Goal: Information Seeking & Learning: Check status

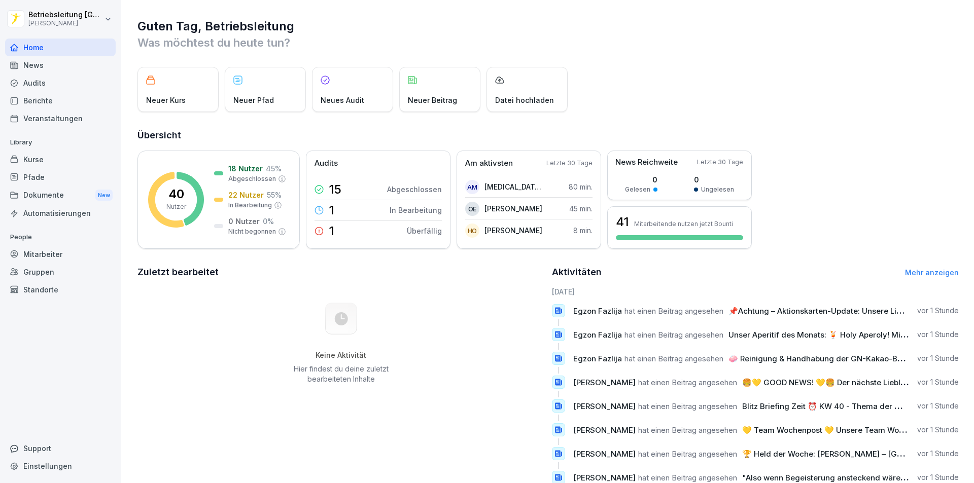
click at [51, 244] on p "People" at bounding box center [60, 237] width 111 height 16
click at [53, 249] on div "Mitarbeiter" at bounding box center [60, 254] width 111 height 18
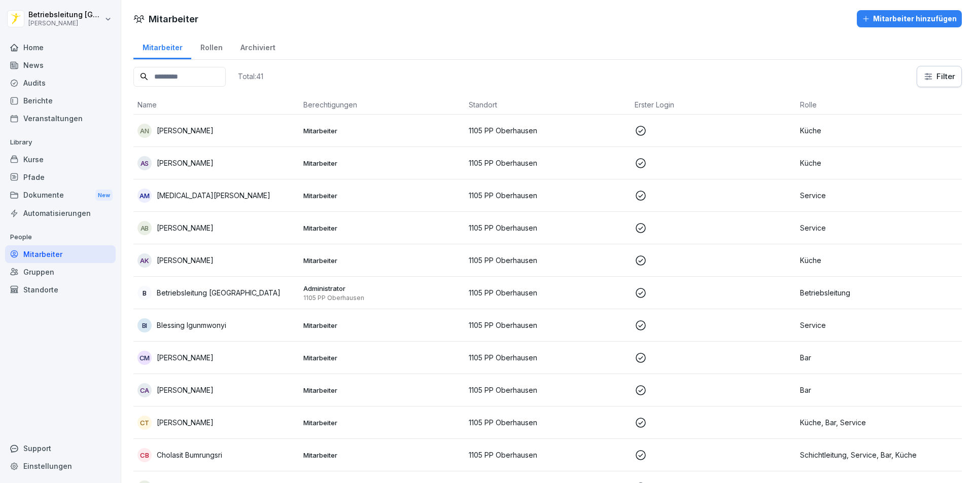
click at [171, 85] on input at bounding box center [179, 77] width 92 height 20
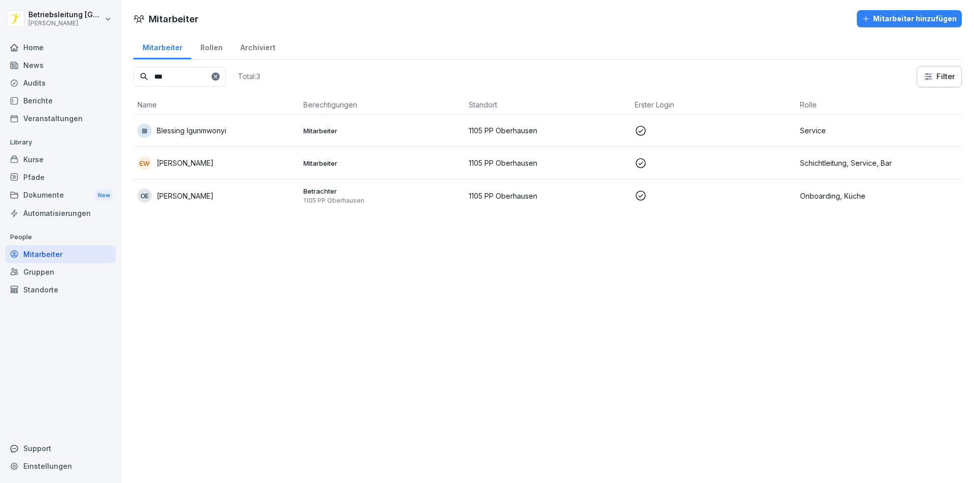
type input "***"
click at [189, 195] on p "[PERSON_NAME]" at bounding box center [185, 196] width 57 height 11
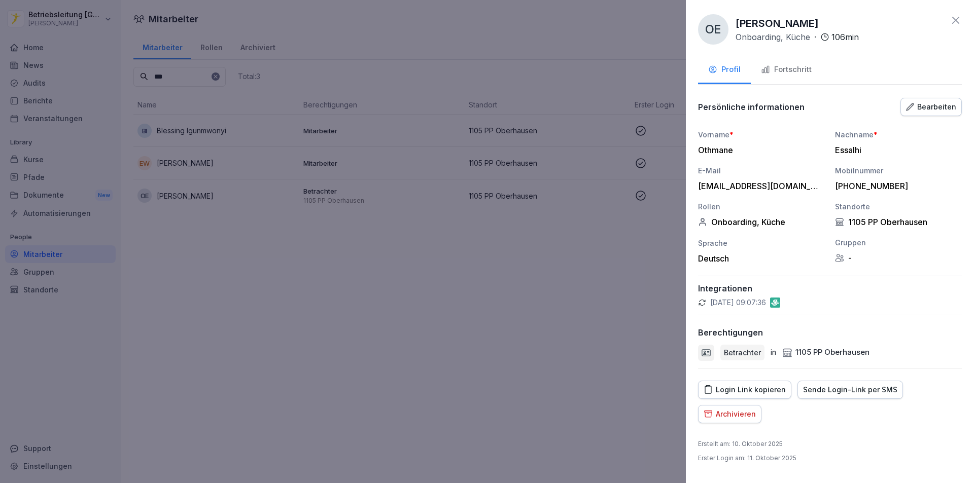
click at [783, 68] on div "Fortschritt" at bounding box center [786, 70] width 51 height 12
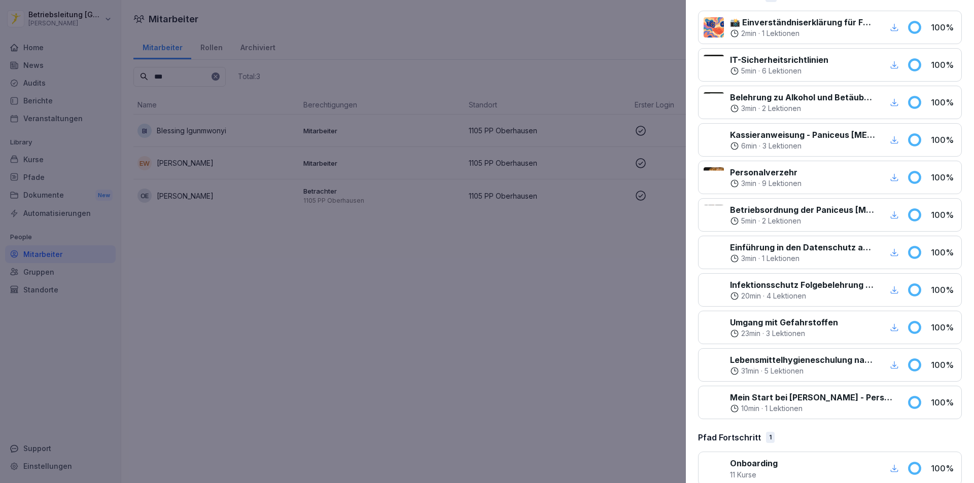
scroll to position [178, 0]
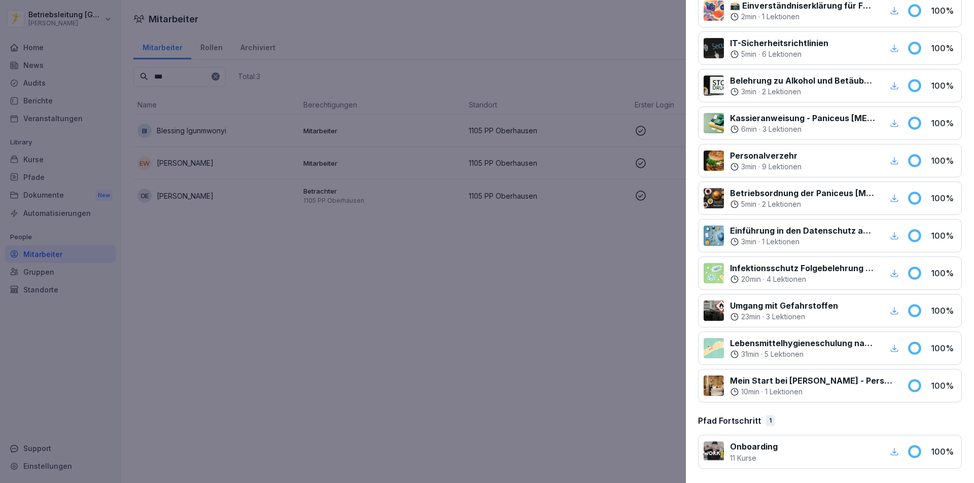
click at [889, 451] on icon "button" at bounding box center [893, 451] width 9 height 9
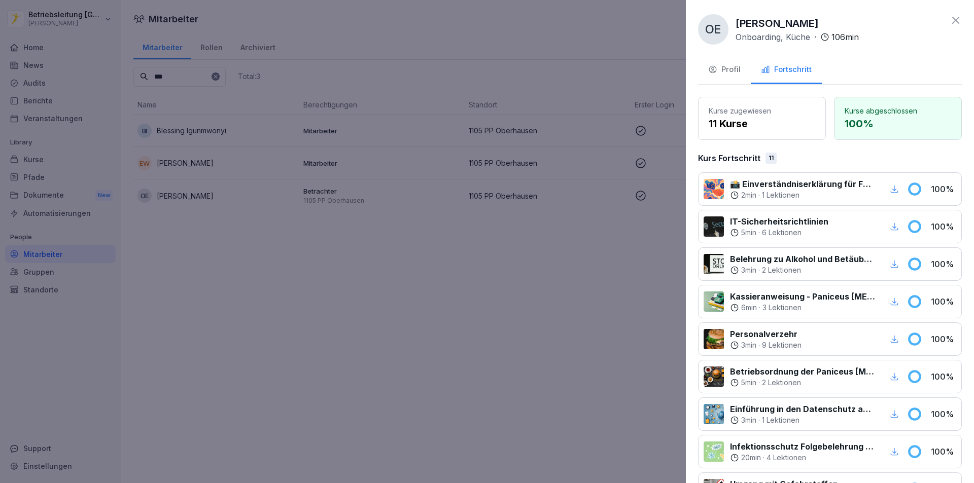
click at [359, 371] on div at bounding box center [487, 241] width 974 height 483
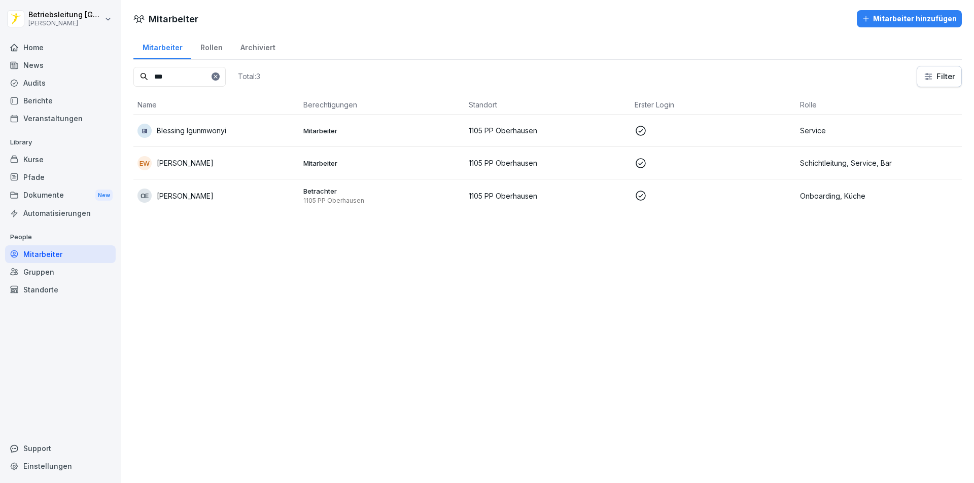
click at [186, 196] on p "[PERSON_NAME]" at bounding box center [185, 196] width 57 height 11
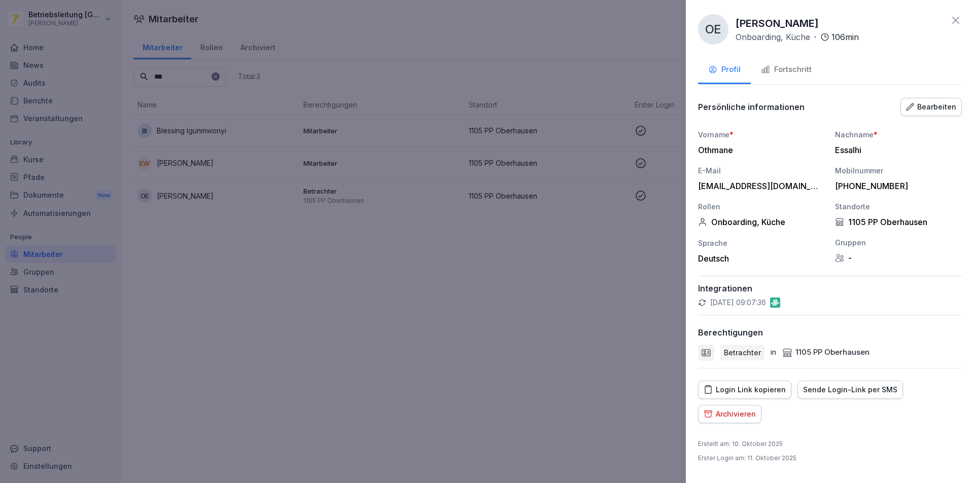
click at [788, 72] on div "Fortschritt" at bounding box center [786, 70] width 51 height 12
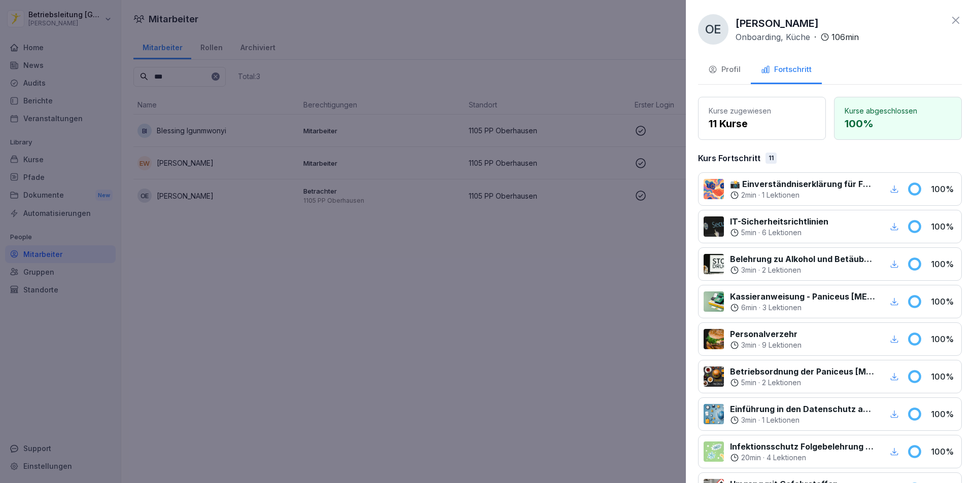
click at [719, 73] on div "Profil" at bounding box center [724, 70] width 32 height 12
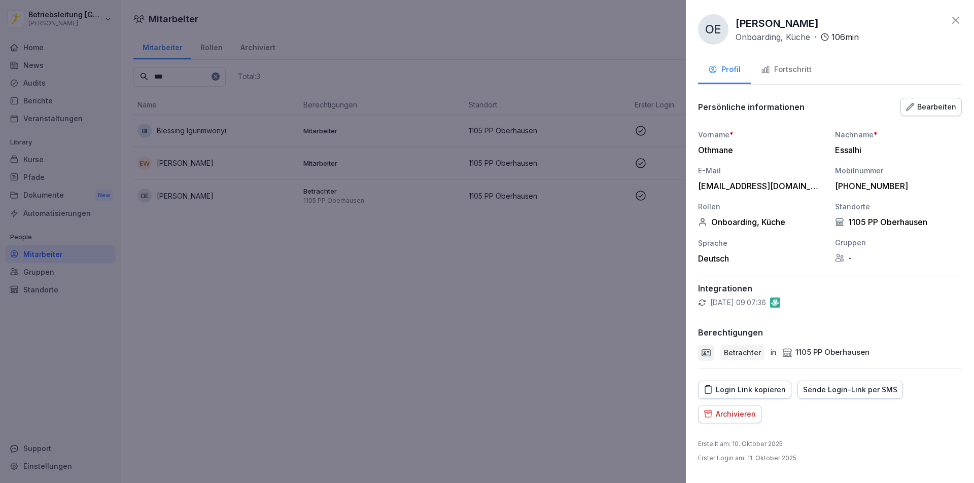
click at [954, 20] on icon at bounding box center [955, 20] width 7 height 7
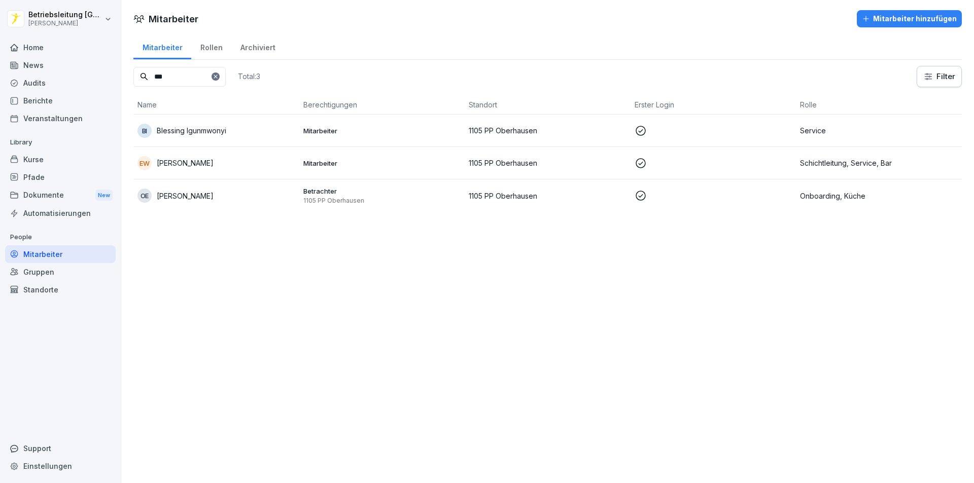
click at [43, 50] on div "Home" at bounding box center [60, 48] width 111 height 18
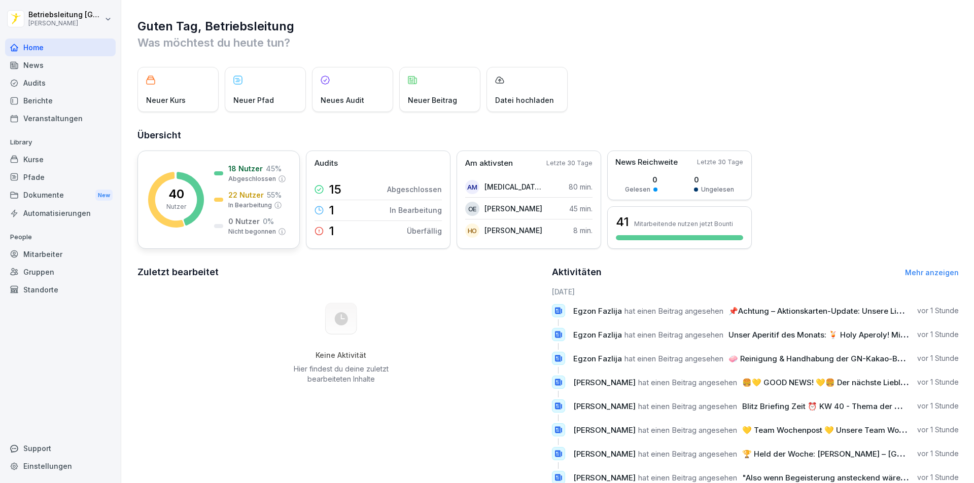
click at [247, 196] on p "22 Nutzer" at bounding box center [245, 195] width 35 height 11
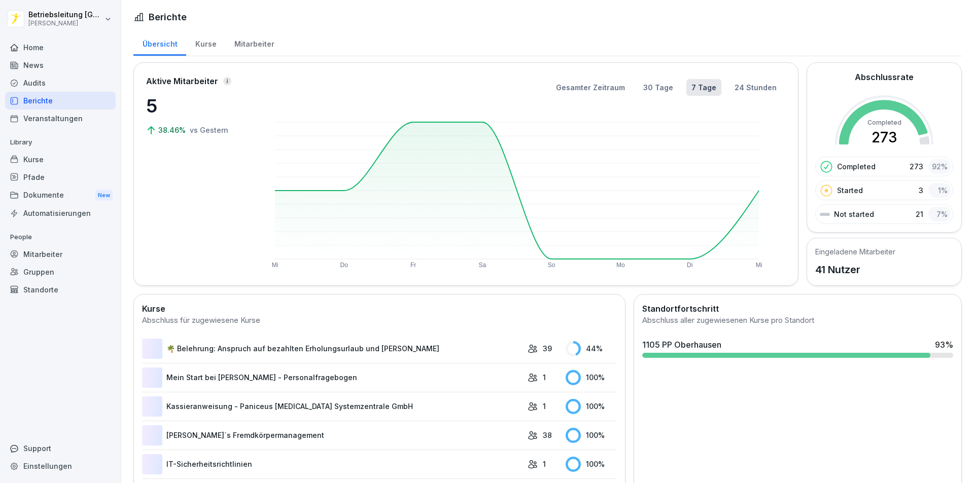
click at [243, 195] on div "Aktive Mitarbeiter 5 38.46% vs [DATE]" at bounding box center [196, 174] width 101 height 198
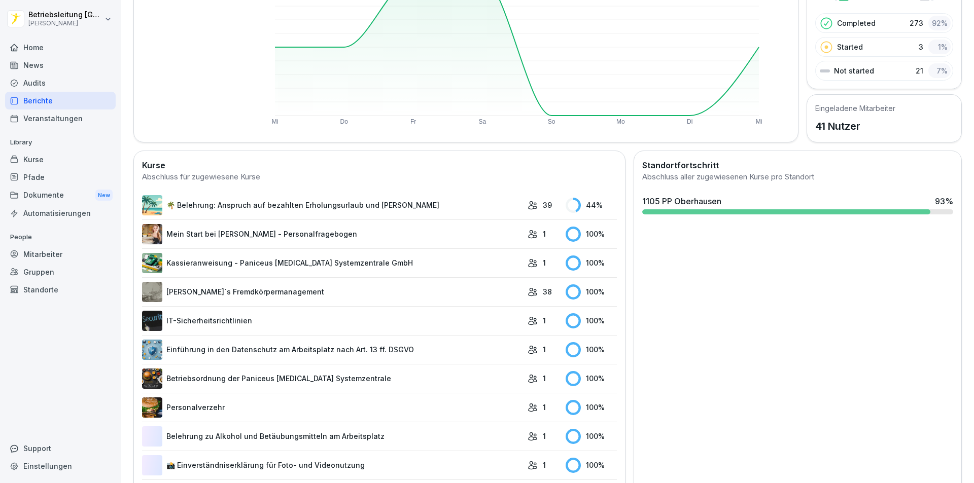
scroll to position [152, 0]
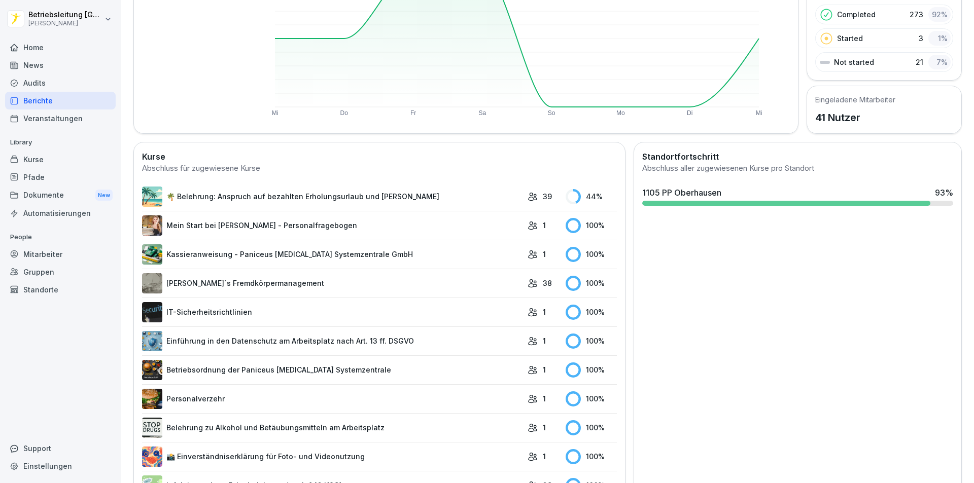
click at [233, 201] on link "🌴 Belehrung: Anspruch auf bezahlten Erholungsurlaub und [PERSON_NAME]" at bounding box center [332, 197] width 380 height 20
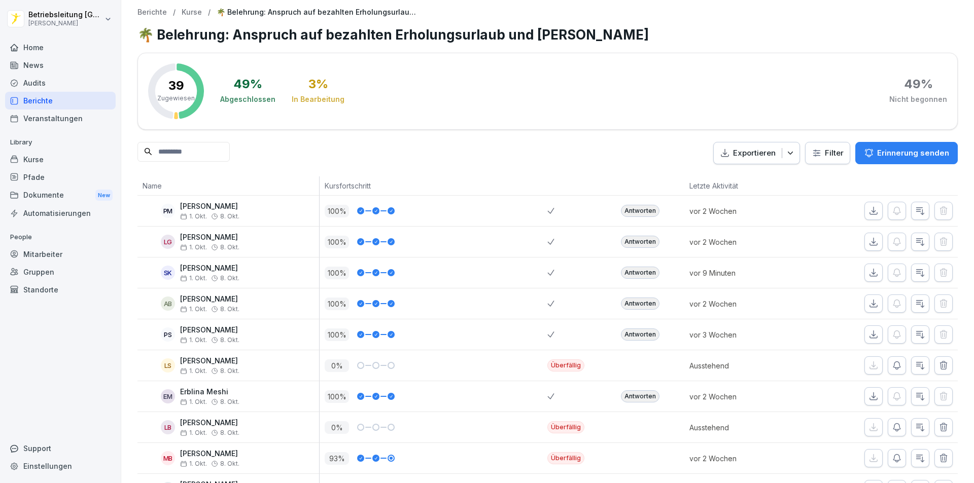
click at [41, 50] on div "Home" at bounding box center [60, 48] width 111 height 18
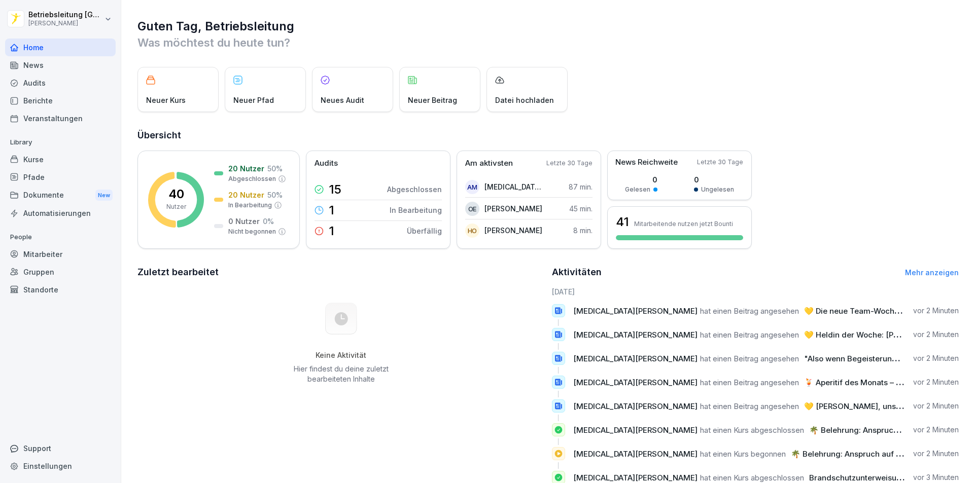
scroll to position [35, 0]
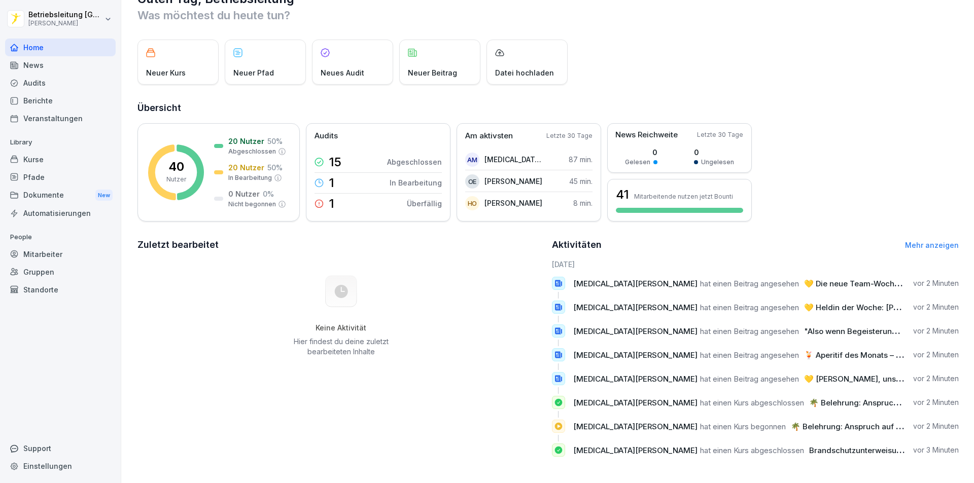
click at [50, 262] on div "Mitarbeiter" at bounding box center [60, 254] width 111 height 18
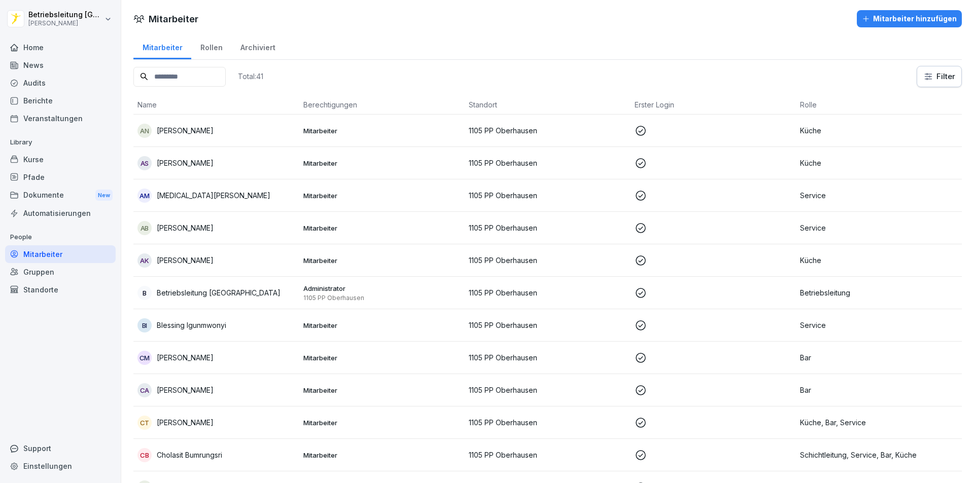
click at [211, 51] on div "Rollen" at bounding box center [211, 46] width 40 height 26
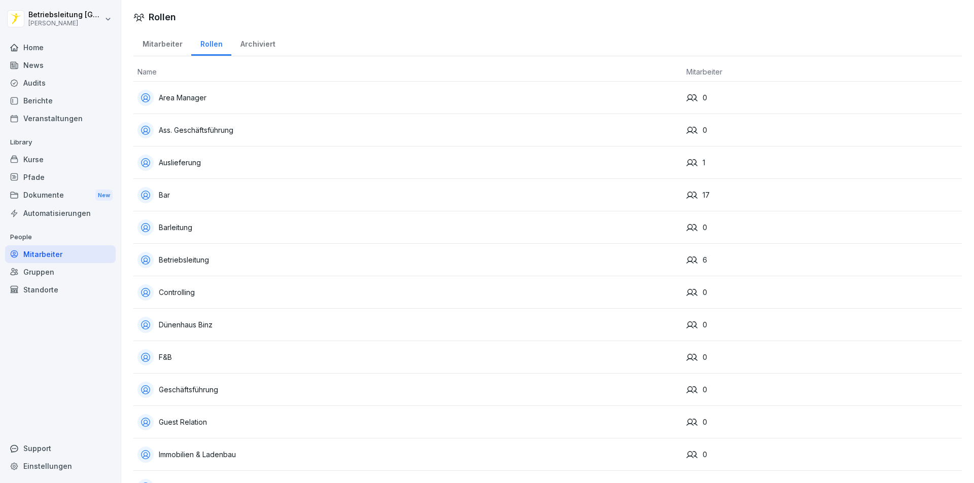
click at [251, 54] on div "Archiviert" at bounding box center [257, 43] width 53 height 26
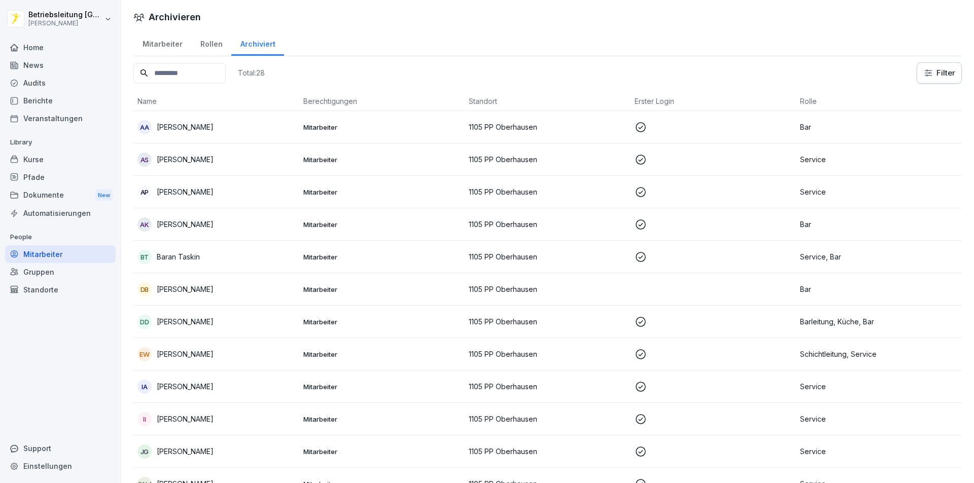
click at [174, 54] on div "Mitarbeiter" at bounding box center [162, 43] width 58 height 26
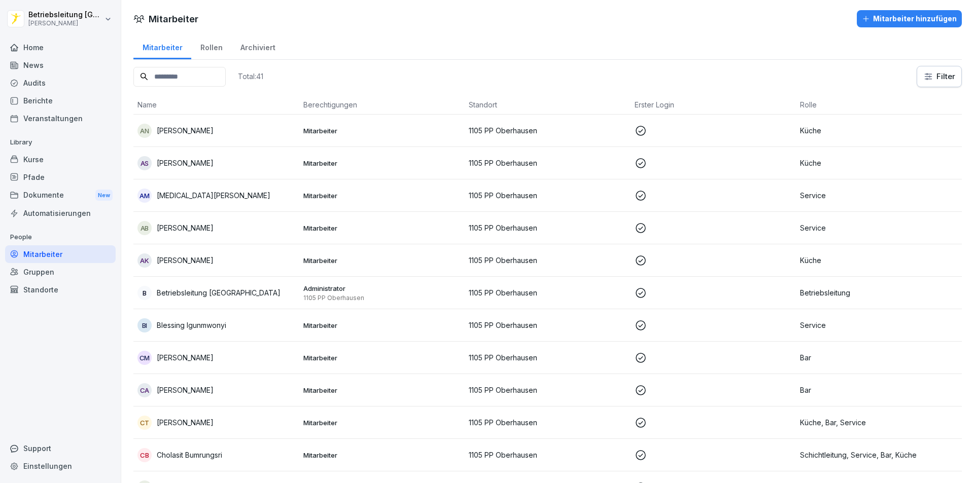
click at [46, 41] on div "Home" at bounding box center [60, 48] width 111 height 18
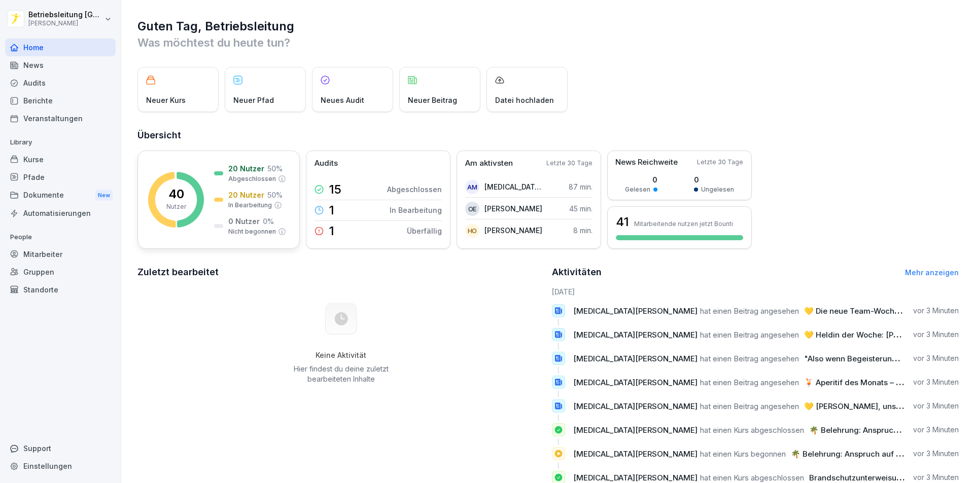
click at [196, 208] on icon at bounding box center [189, 200] width 27 height 56
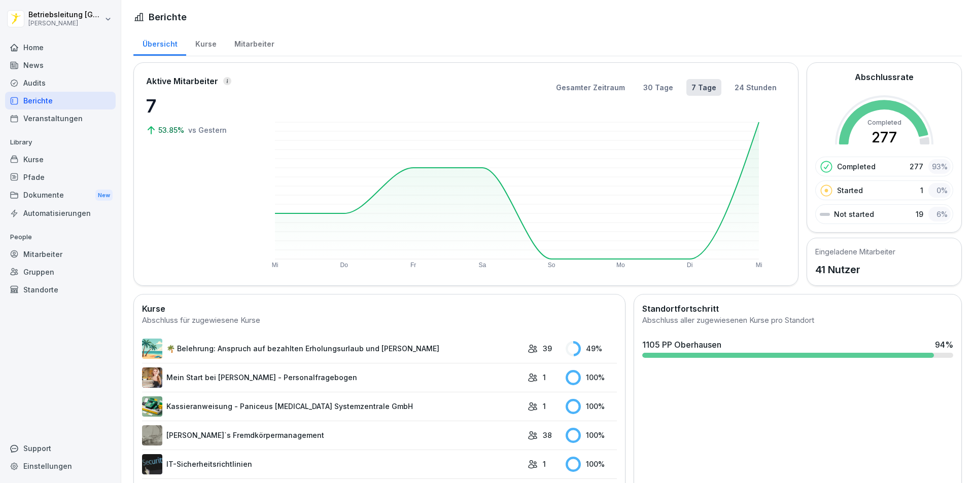
click at [256, 352] on link "🌴 Belehrung: Anspruch auf bezahlten Erholungsurlaub und [PERSON_NAME]" at bounding box center [332, 349] width 380 height 20
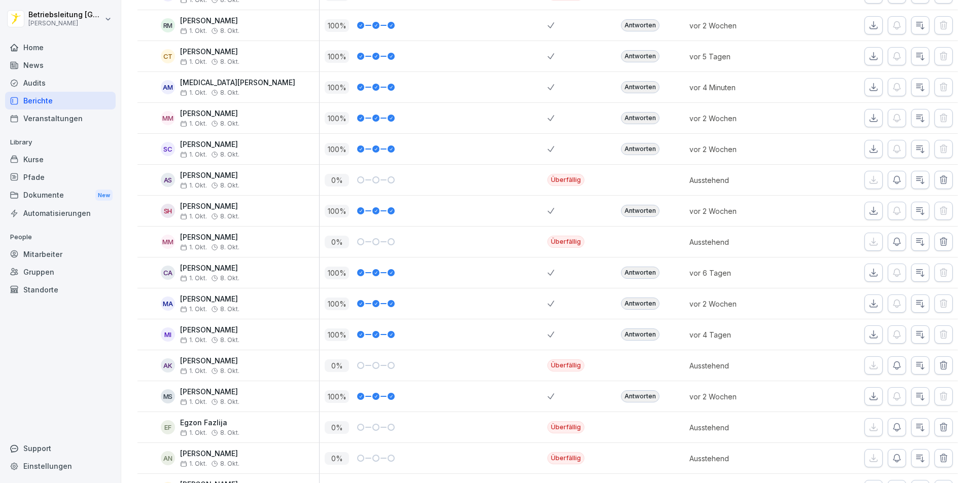
scroll to position [587, 0]
